Goal: Task Accomplishment & Management: Manage account settings

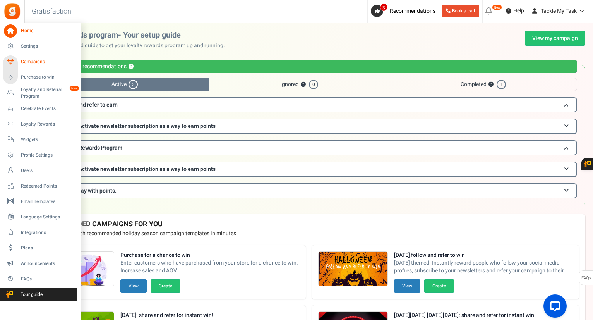
click at [44, 61] on span "Campaigns" at bounding box center [48, 61] width 54 height 7
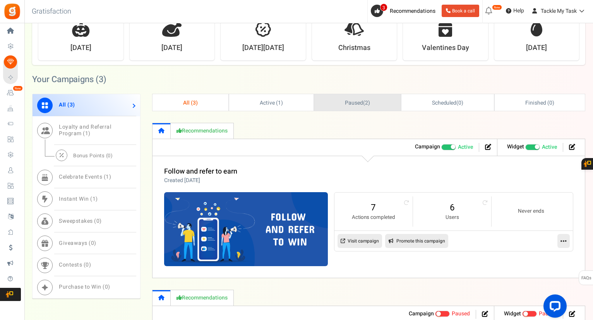
scroll to position [387, 0]
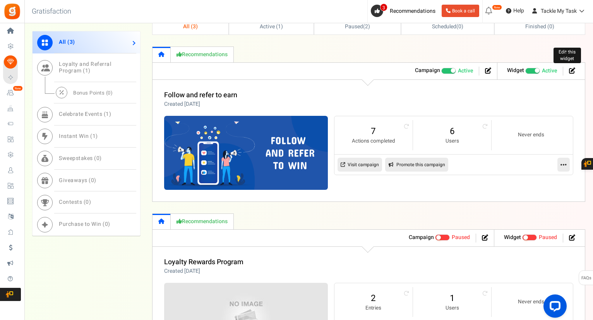
click at [573, 71] on icon at bounding box center [572, 70] width 6 height 6
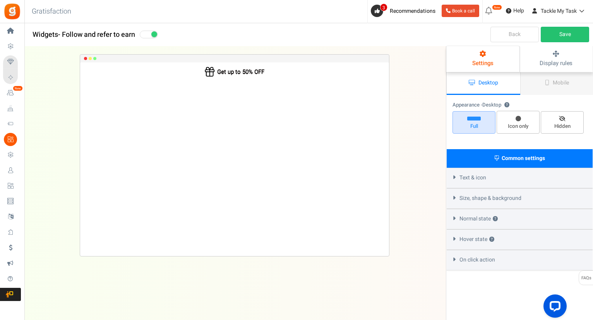
select select "mid-top-bar"
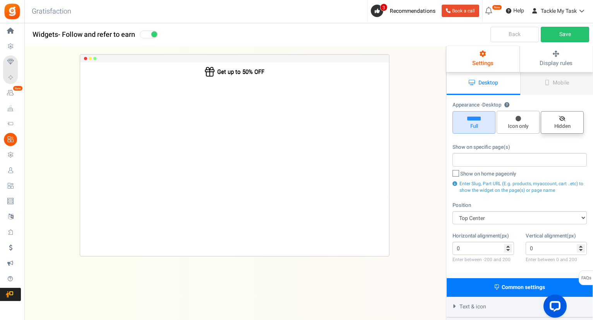
click at [564, 123] on span "Hidden" at bounding box center [562, 126] width 36 height 7
click at [564, 118] on input "Hidden" at bounding box center [564, 115] width 5 height 5
radio input "true"
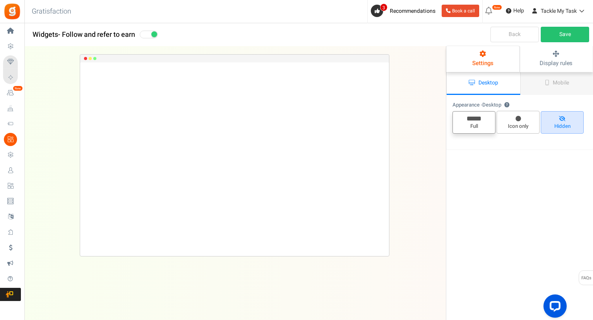
click at [474, 119] on icon at bounding box center [474, 118] width 14 height 4
click at [474, 118] on input "Full" at bounding box center [476, 115] width 5 height 5
radio input "true"
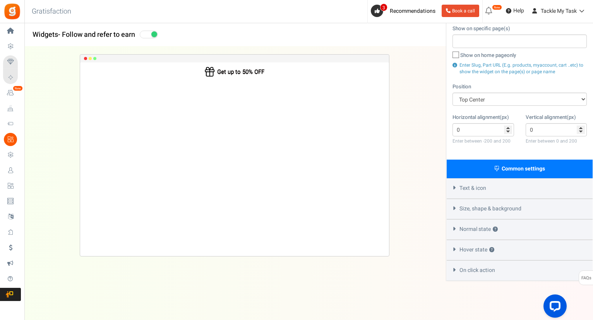
scroll to position [119, 0]
click at [456, 229] on icon at bounding box center [454, 228] width 6 height 3
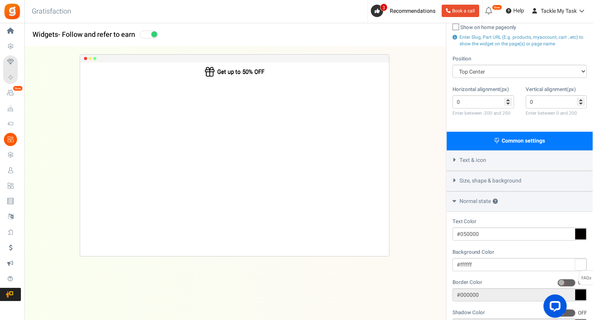
scroll to position [196, 0]
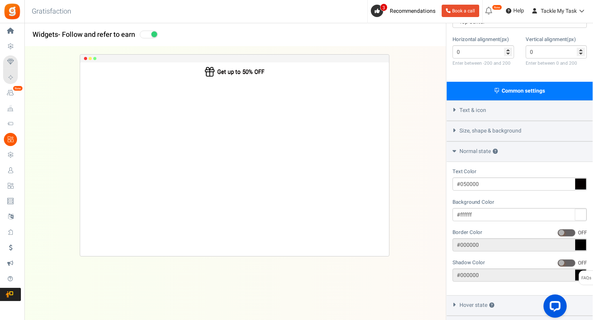
click at [457, 154] on div "Normal state ?" at bounding box center [519, 151] width 146 height 21
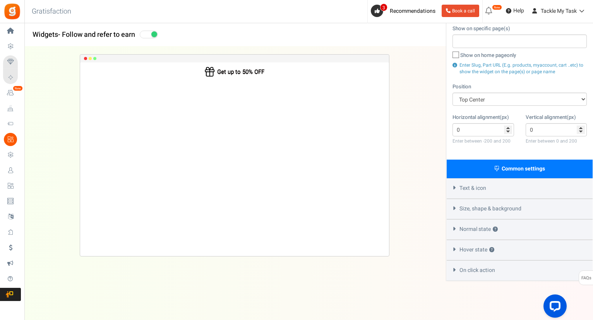
scroll to position [119, 0]
click at [455, 271] on div "On click action" at bounding box center [519, 270] width 146 height 21
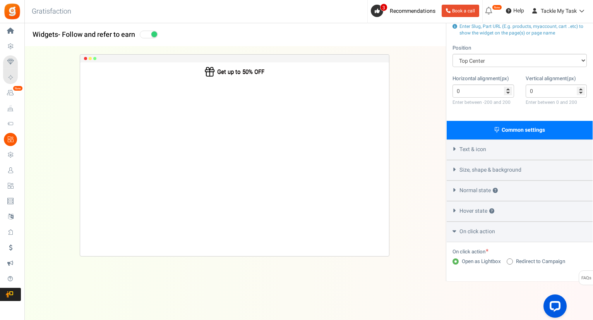
scroll to position [158, 0]
click at [457, 233] on div "On click action" at bounding box center [519, 231] width 146 height 21
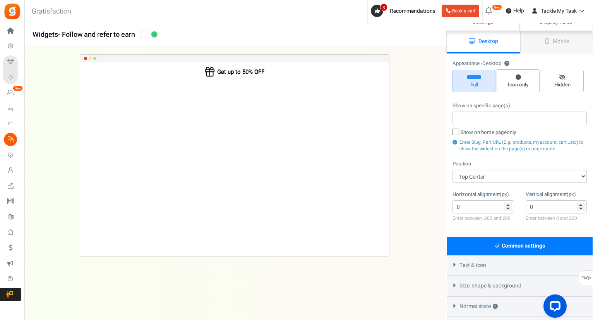
scroll to position [3, 0]
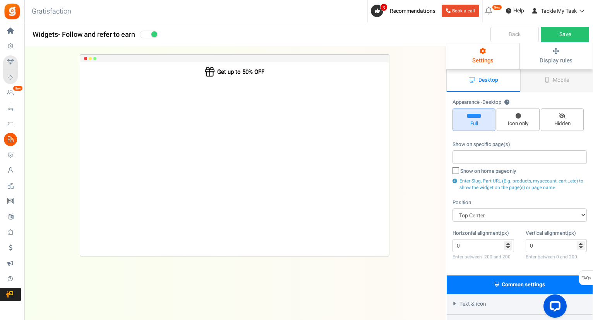
click at [453, 171] on icon at bounding box center [455, 170] width 5 height 5
click at [450, 171] on input "Show on home page only" at bounding box center [447, 171] width 5 height 5
checkbox input "true"
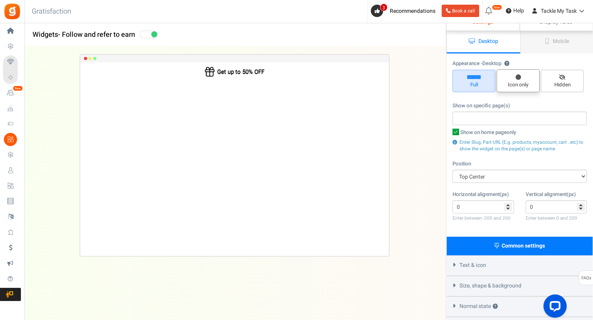
scroll to position [0, 0]
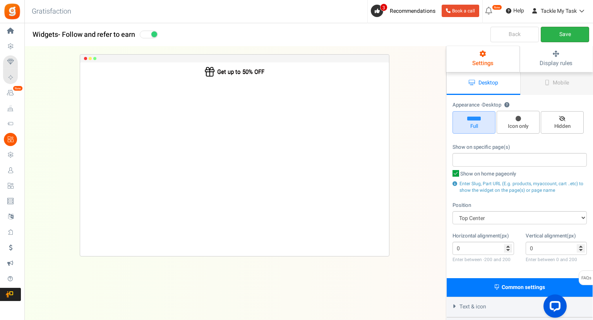
click at [560, 31] on link "Save" at bounding box center [564, 34] width 48 height 15
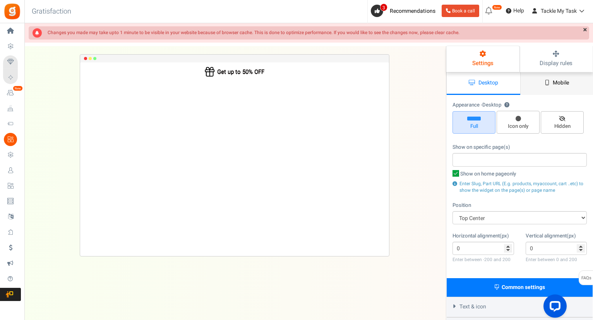
click at [547, 84] on icon at bounding box center [547, 82] width 4 height 5
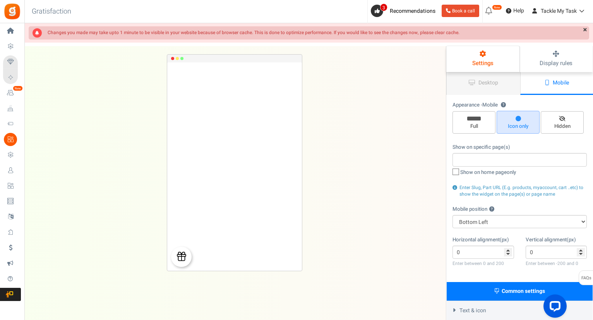
click at [455, 171] on icon at bounding box center [455, 171] width 5 height 5
click at [450, 171] on input "Show on home page only" at bounding box center [447, 172] width 5 height 5
checkbox input "true"
click at [500, 81] on link "Desktop" at bounding box center [483, 83] width 74 height 23
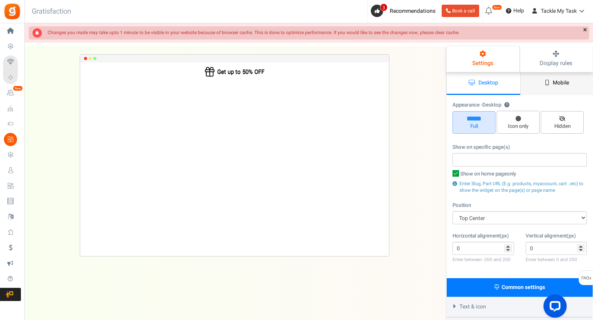
click at [542, 81] on link "Mobile" at bounding box center [557, 83] width 74 height 23
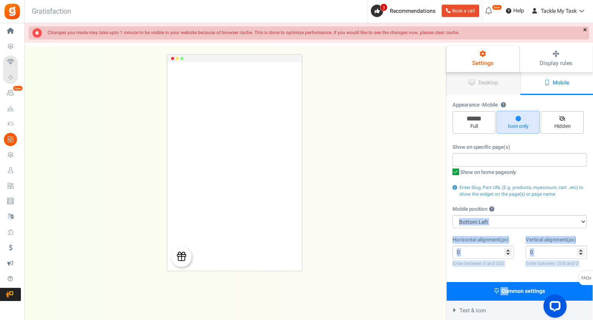
drag, startPoint x: 509, startPoint y: 288, endPoint x: 554, endPoint y: 164, distance: 132.5
click at [554, 172] on div "Desktop Mobile Position & visibility Appearance - Desktop ? Full Icon only Hidd…" at bounding box center [519, 237] width 147 height 331
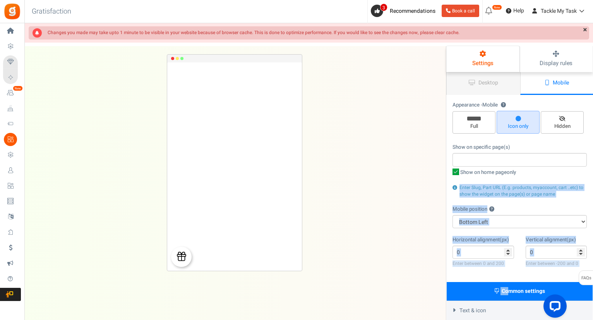
drag, startPoint x: 542, startPoint y: 205, endPoint x: 540, endPoint y: 200, distance: 4.9
click at [542, 205] on div "Mobile position ? Top Right Top Left Top Center Bottom Right Bottom Left Bottom…" at bounding box center [519, 216] width 134 height 23
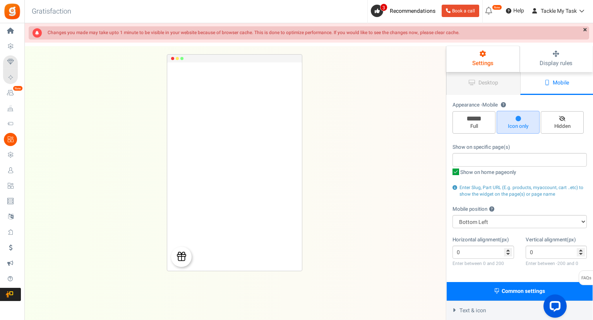
click at [373, 36] on strong "Changes you made may take upto 1 minute to be visible in your website because o…" at bounding box center [254, 32] width 412 height 7
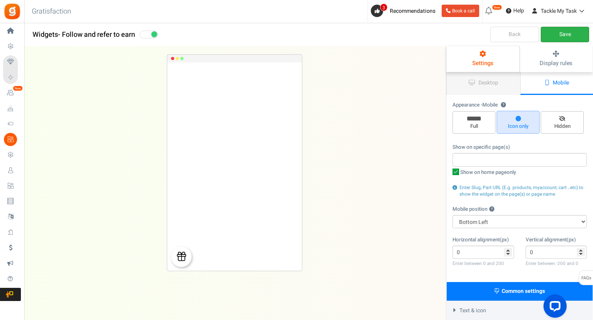
click at [578, 31] on link "Save" at bounding box center [564, 34] width 48 height 15
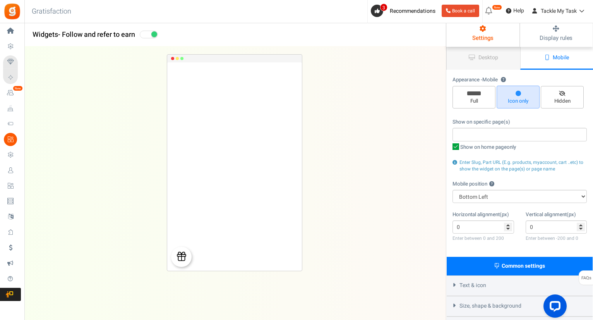
scroll to position [39, 0]
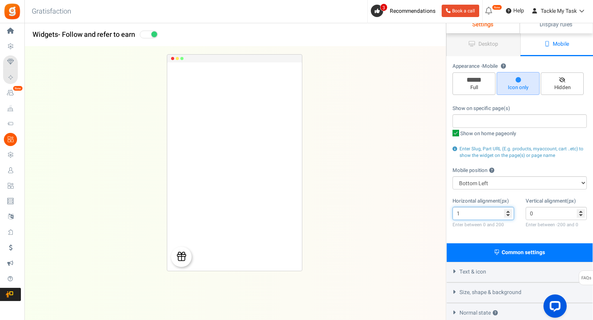
click at [506, 210] on input "1" at bounding box center [483, 213] width 62 height 13
click at [506, 210] on input "2" at bounding box center [483, 213] width 62 height 13
click at [506, 210] on input "3" at bounding box center [483, 213] width 62 height 13
click at [506, 210] on input "4" at bounding box center [483, 213] width 62 height 13
click at [506, 210] on input "5" at bounding box center [483, 213] width 62 height 13
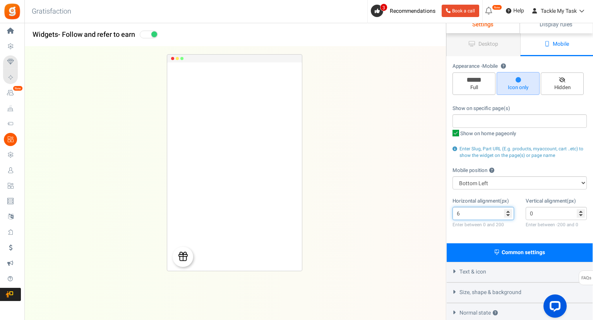
click at [506, 210] on input "6" at bounding box center [483, 213] width 62 height 13
click at [506, 210] on input "7" at bounding box center [483, 213] width 62 height 13
click at [506, 210] on input "8" at bounding box center [483, 213] width 62 height 13
click at [506, 210] on input "33" at bounding box center [483, 213] width 62 height 13
type input "0"
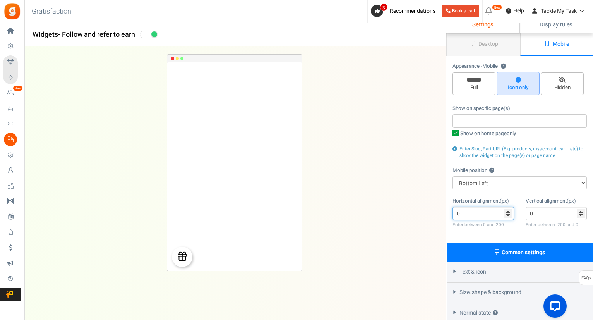
click at [508, 216] on input "0" at bounding box center [483, 213] width 62 height 13
click at [457, 131] on icon at bounding box center [455, 133] width 7 height 7
click at [450, 132] on input "Show on home page only" at bounding box center [447, 134] width 5 height 5
click at [457, 134] on icon at bounding box center [455, 133] width 5 height 5
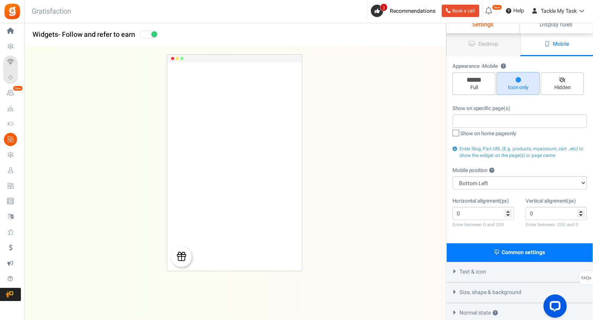
click at [450, 134] on input "Show on home page only" at bounding box center [447, 134] width 5 height 5
checkbox input "true"
click at [490, 45] on span "Desktop" at bounding box center [488, 44] width 20 height 8
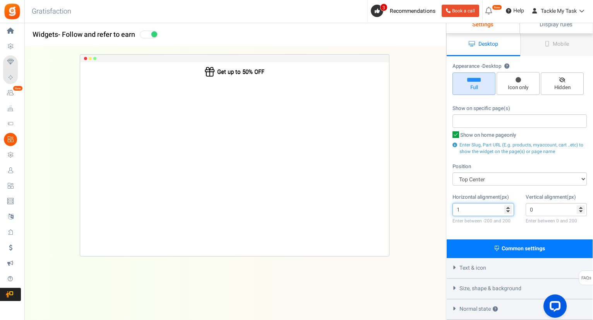
click at [506, 207] on input "1" at bounding box center [483, 209] width 62 height 13
click at [508, 207] on input "2" at bounding box center [483, 209] width 62 height 13
click at [508, 207] on input "3" at bounding box center [483, 209] width 62 height 13
click at [512, 214] on input "3" at bounding box center [483, 209] width 62 height 13
click at [509, 214] on input "-77" at bounding box center [483, 209] width 62 height 13
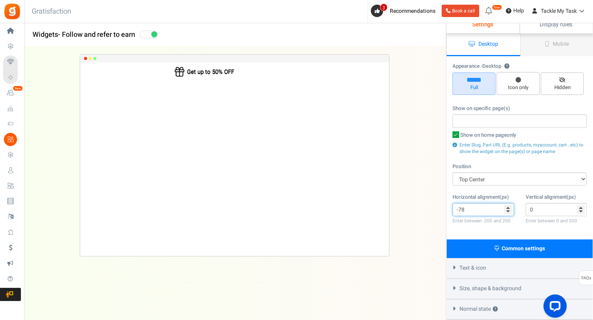
click at [509, 214] on input "-78" at bounding box center [483, 209] width 62 height 13
click at [509, 214] on input "-79" at bounding box center [483, 209] width 62 height 13
click at [509, 214] on input "-80" at bounding box center [483, 209] width 62 height 13
click at [509, 214] on input "-81" at bounding box center [483, 209] width 62 height 13
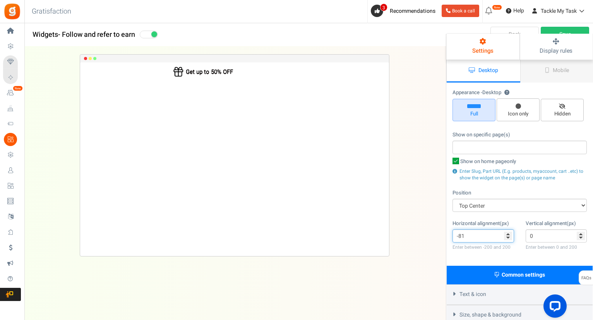
scroll to position [0, 0]
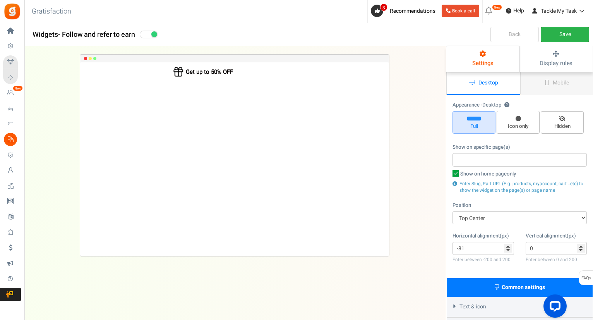
click at [551, 33] on link "Save" at bounding box center [564, 34] width 48 height 15
type input "-123"
click at [508, 251] on input "-123" at bounding box center [483, 247] width 62 height 13
click at [568, 31] on link "Save" at bounding box center [564, 34] width 48 height 15
